Goal: Find specific page/section: Find specific page/section

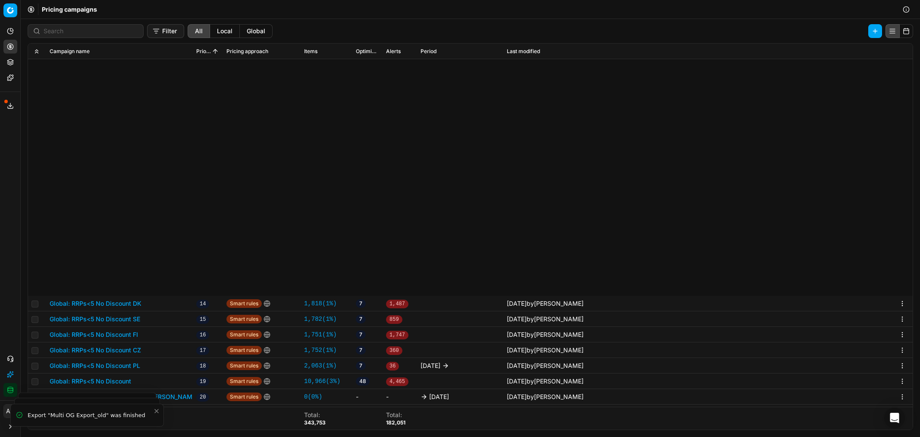
click at [186, 185] on div "We are saving PC settings. Please wait, it should take a few minutes Global Ver…" at bounding box center [460, 218] width 920 height 437
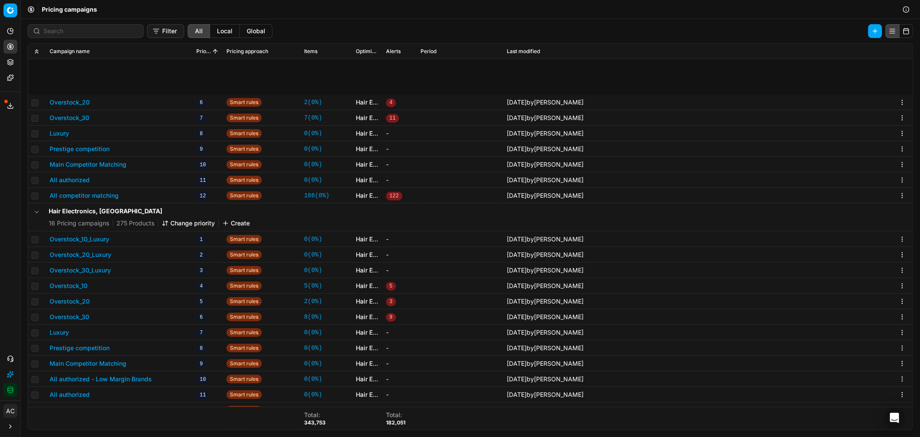
scroll to position [2360, 0]
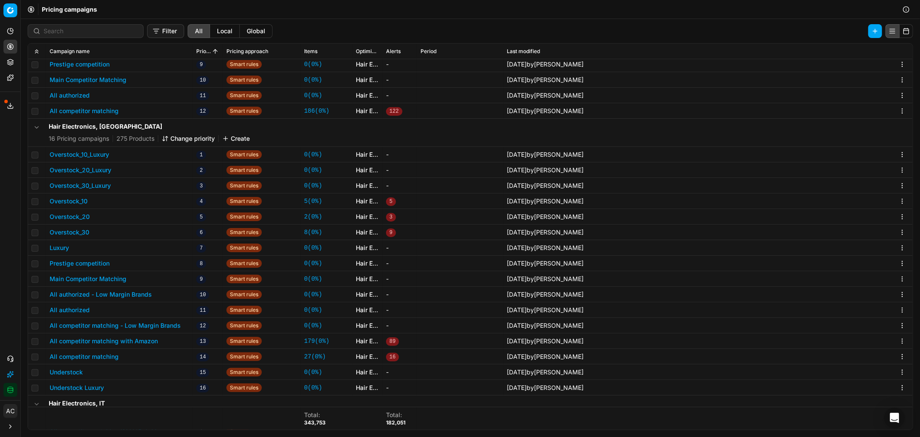
click at [124, 323] on button "All competitor matching - Low Margin Brands" at bounding box center [115, 325] width 131 height 9
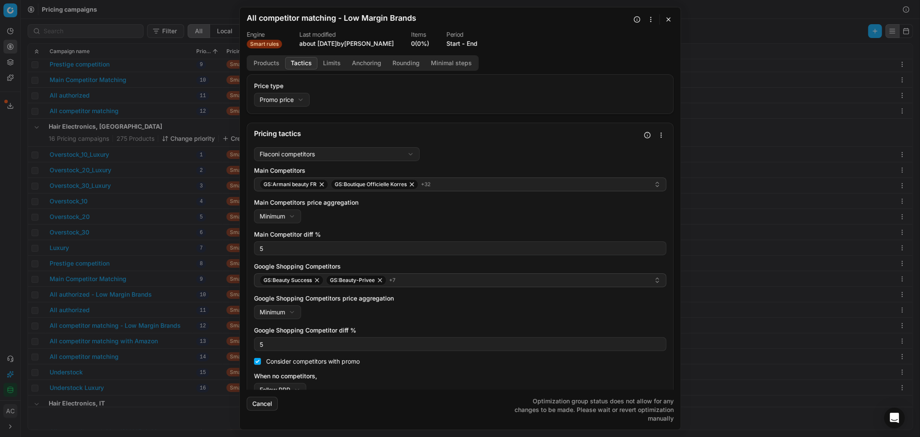
click at [297, 63] on button "Tactics" at bounding box center [301, 63] width 32 height 13
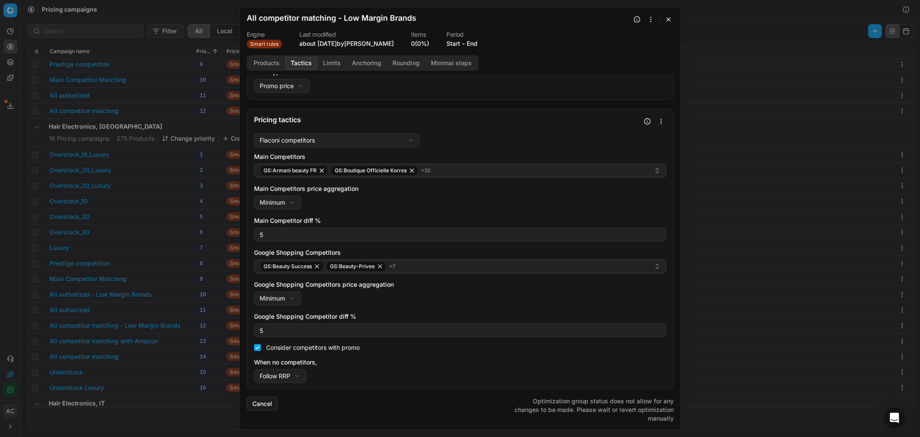
scroll to position [14, 0]
click at [744, 47] on div "We are saving PC settings. Please wait, it should take a few minutes All compet…" at bounding box center [460, 218] width 920 height 437
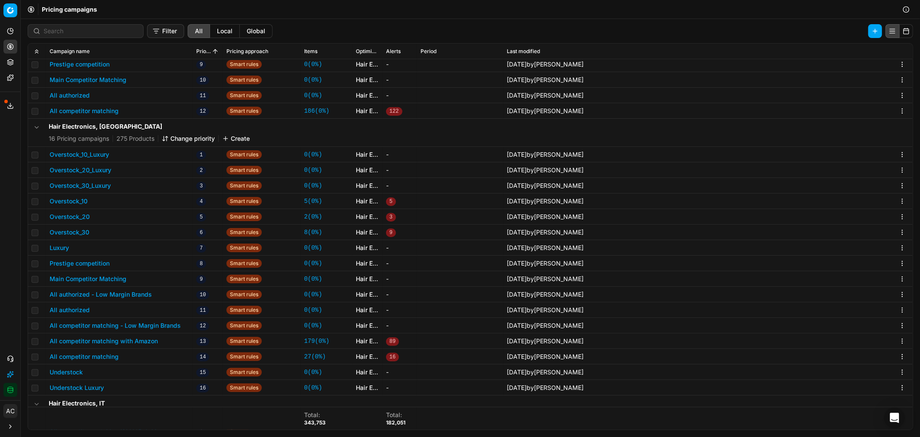
scroll to position [2360, 0]
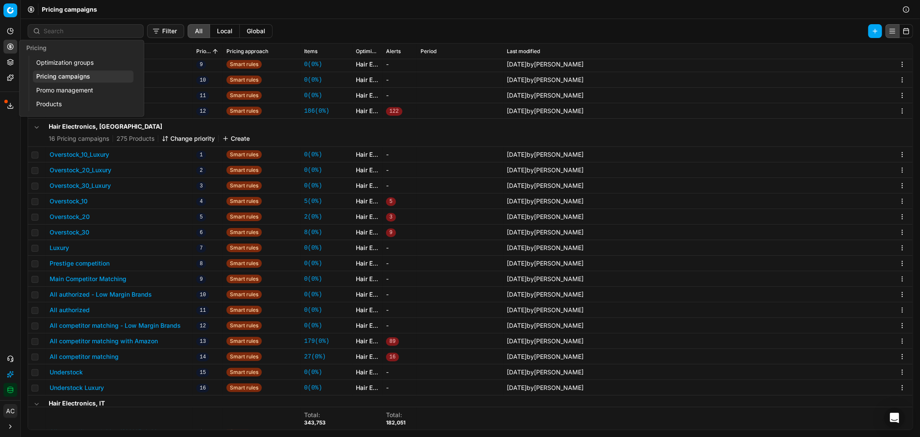
click at [12, 45] on icon at bounding box center [10, 46] width 7 height 7
click at [41, 64] on link "Optimization groups" at bounding box center [83, 63] width 101 height 12
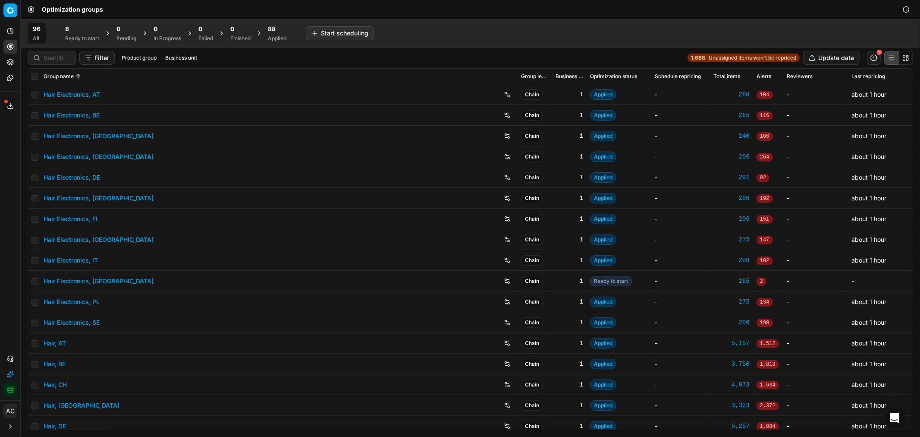
click at [75, 31] on div "8" at bounding box center [82, 29] width 34 height 9
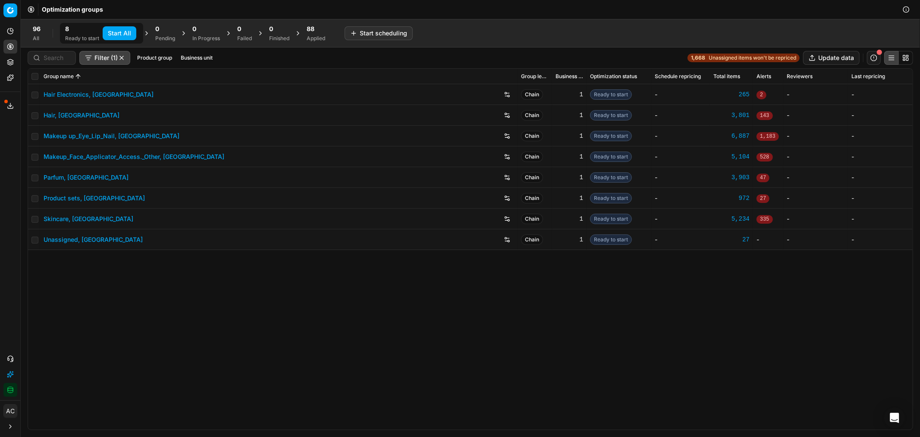
click at [457, 58] on div "Filter (1) Product group Business unit 1,668 Unassigned items won't be repriced…" at bounding box center [471, 58] width 886 height 14
